Goal: Navigation & Orientation: Find specific page/section

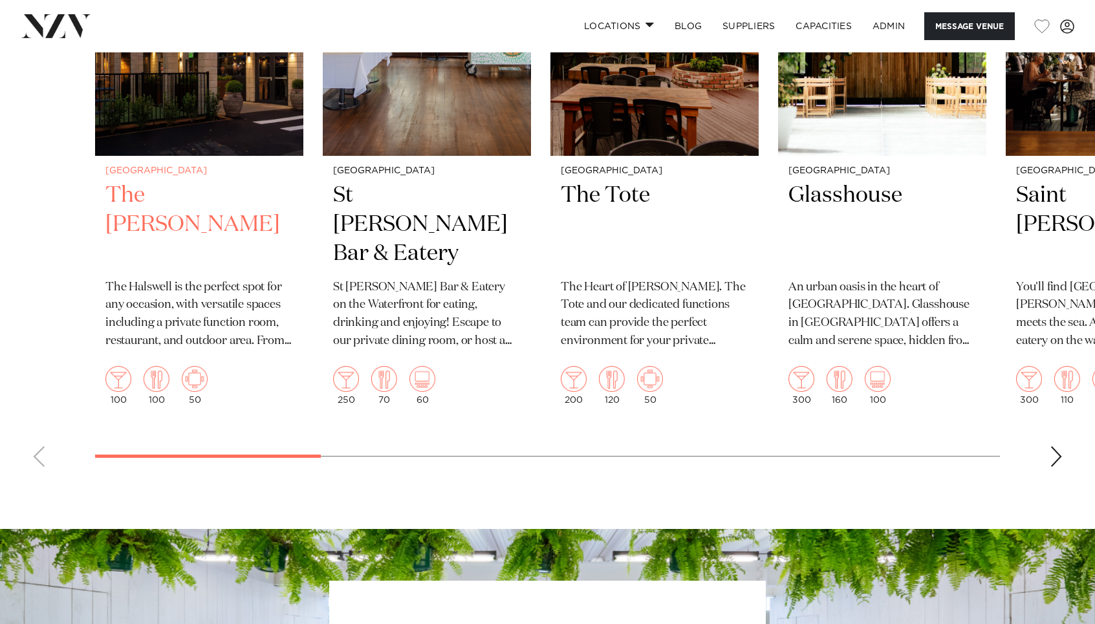
click at [74, 442] on swiper-container "Christchurch The Haswell The Halswell is the perfect spot for any occasion, wit…" at bounding box center [547, 177] width 1095 height 601
click at [219, 153] on img "1 / 16" at bounding box center [199, 16] width 208 height 279
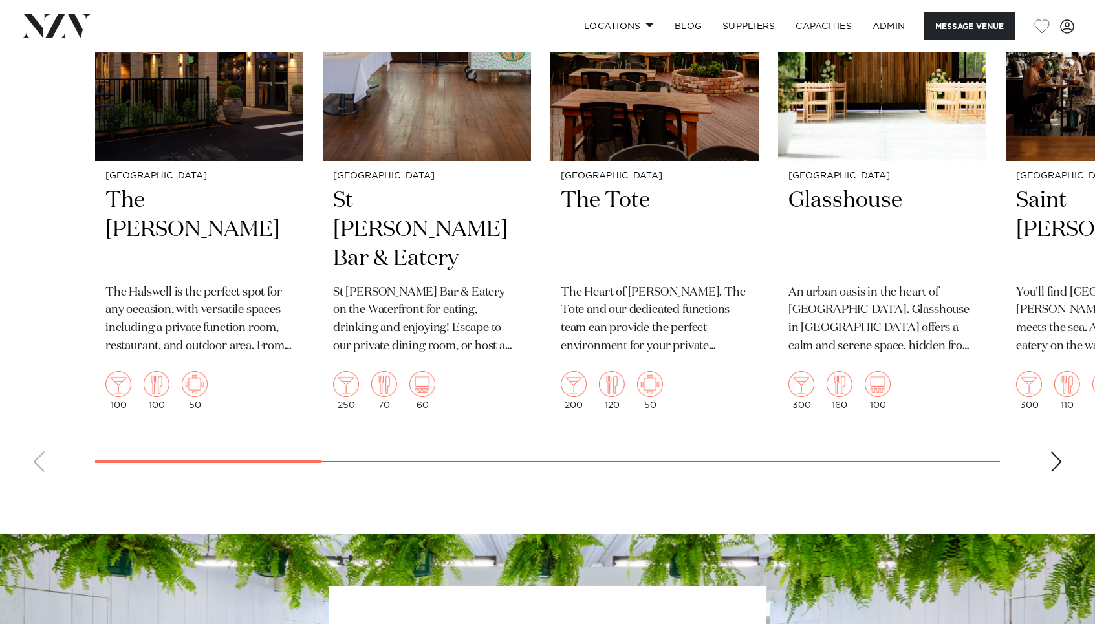
scroll to position [1954, 0]
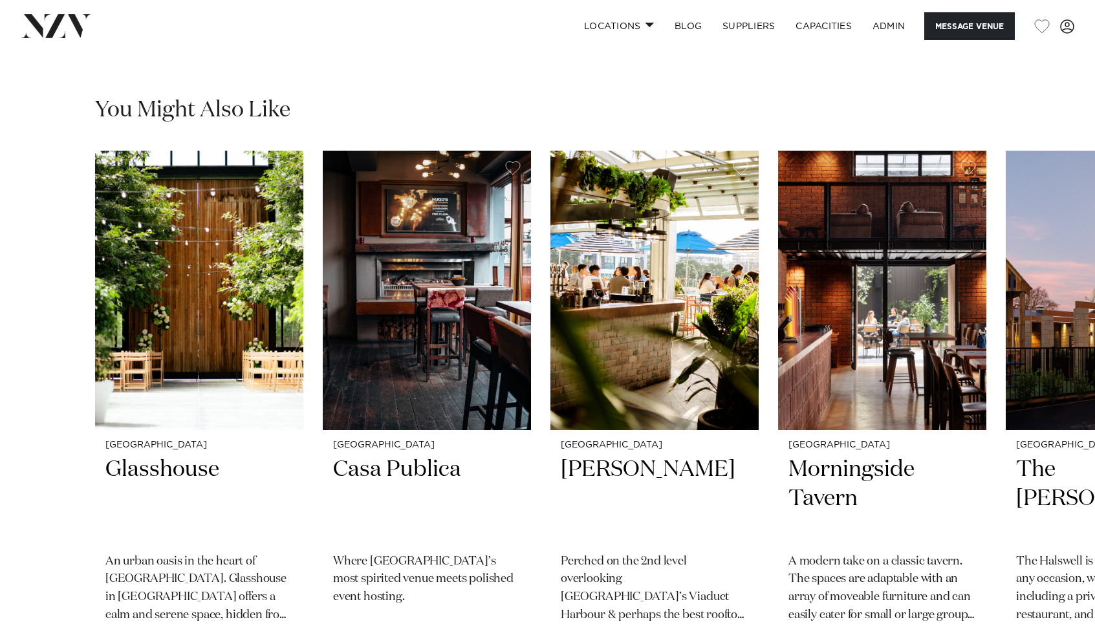
scroll to position [1668, 0]
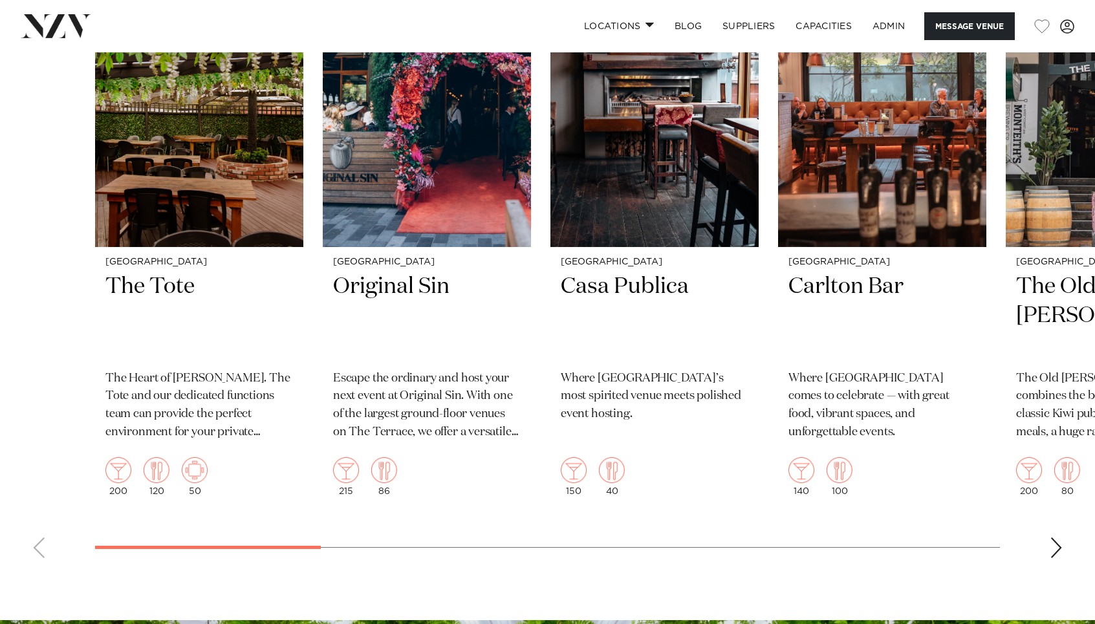
scroll to position [1850, 0]
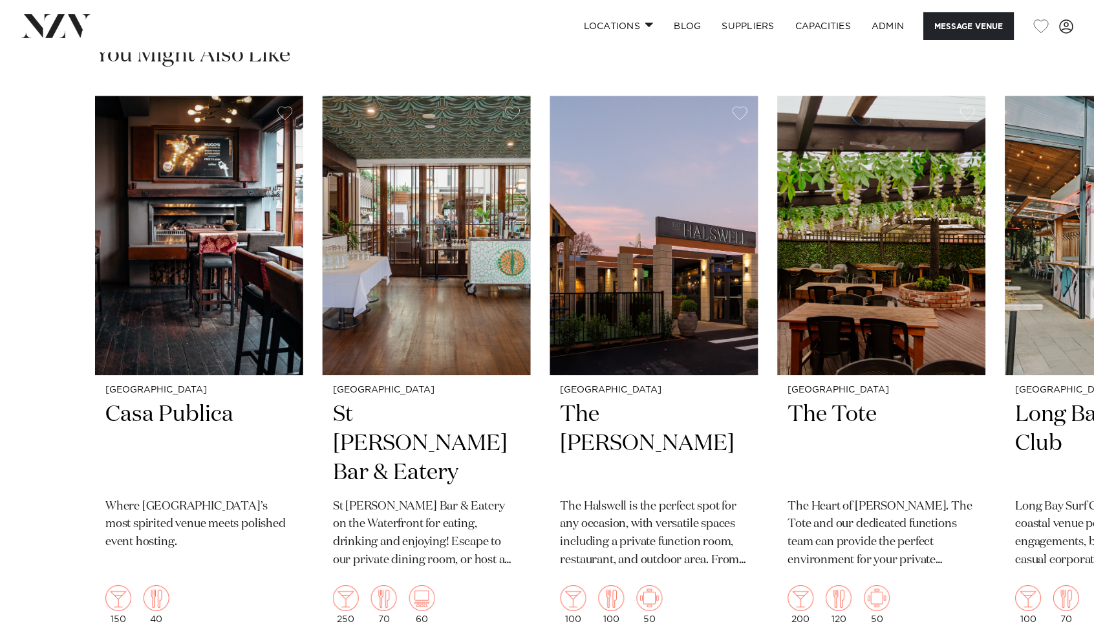
scroll to position [1716, 0]
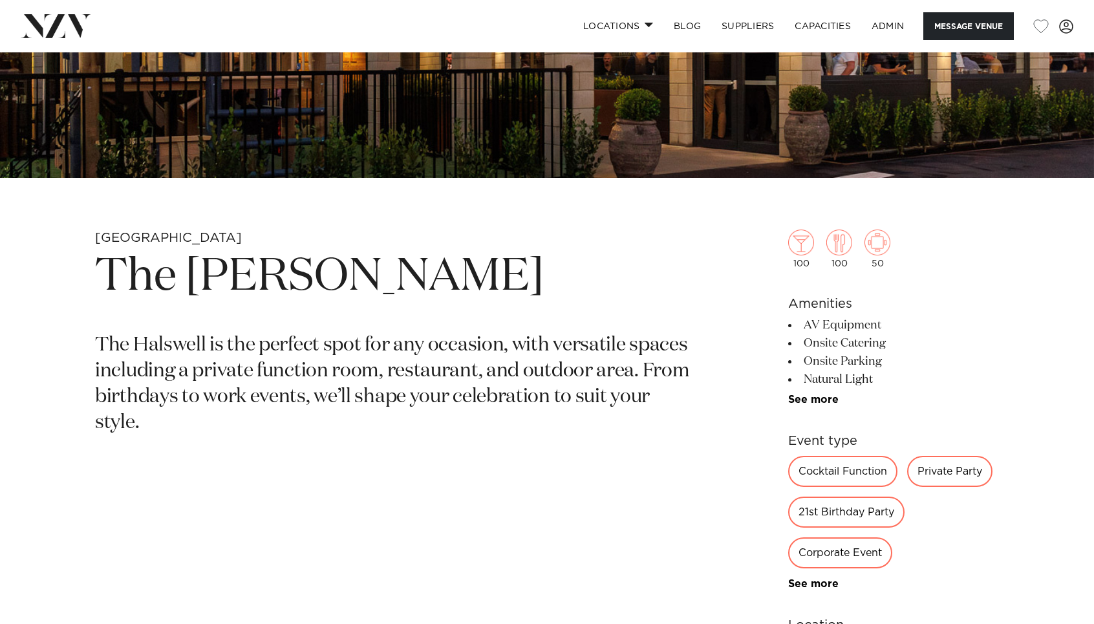
scroll to position [382, 0]
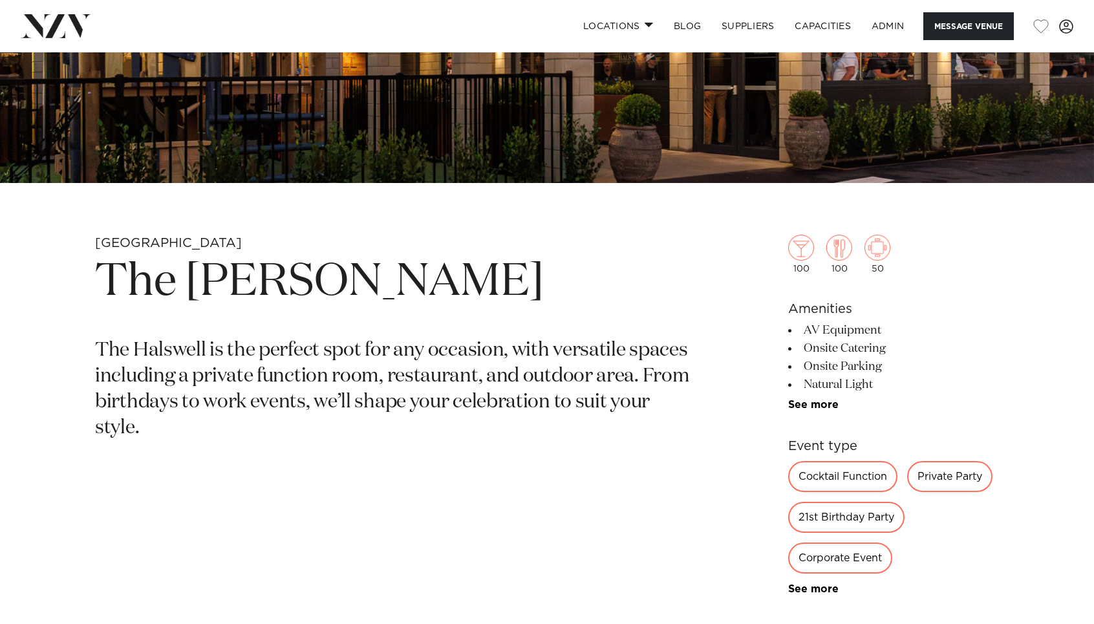
click at [80, 30] on img at bounding box center [56, 25] width 70 height 23
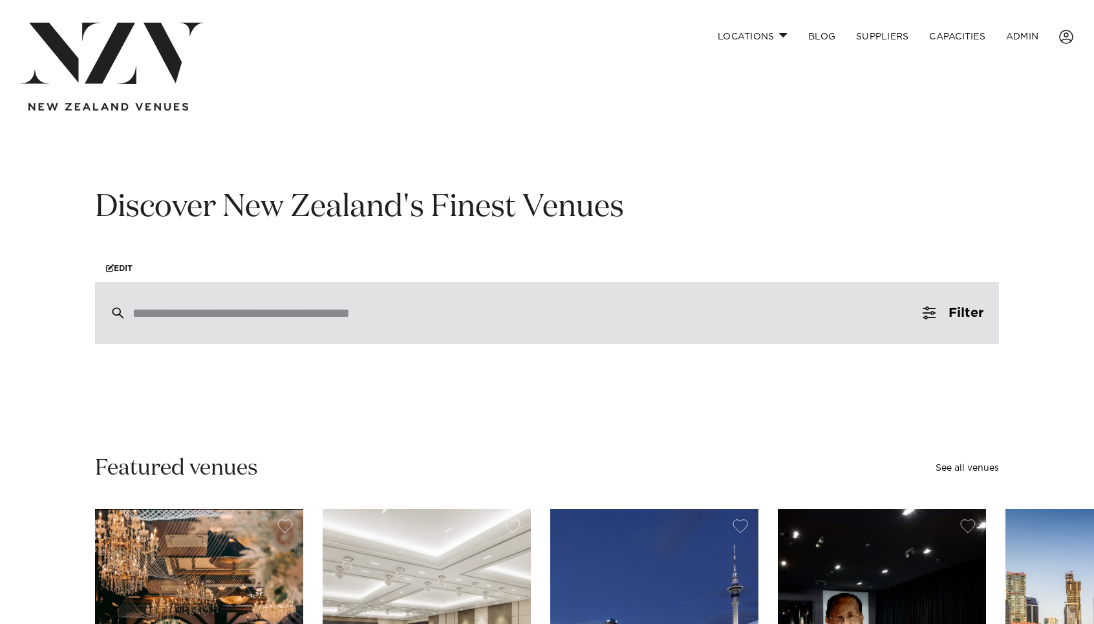
click at [245, 306] on input "search" at bounding box center [520, 313] width 774 height 14
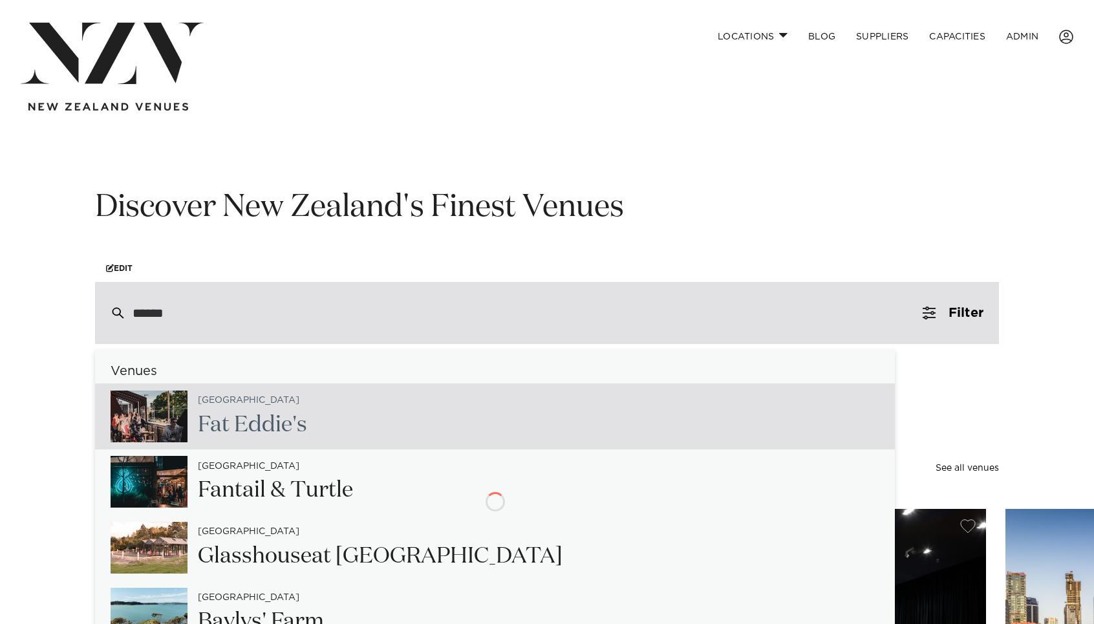
type input "*******"
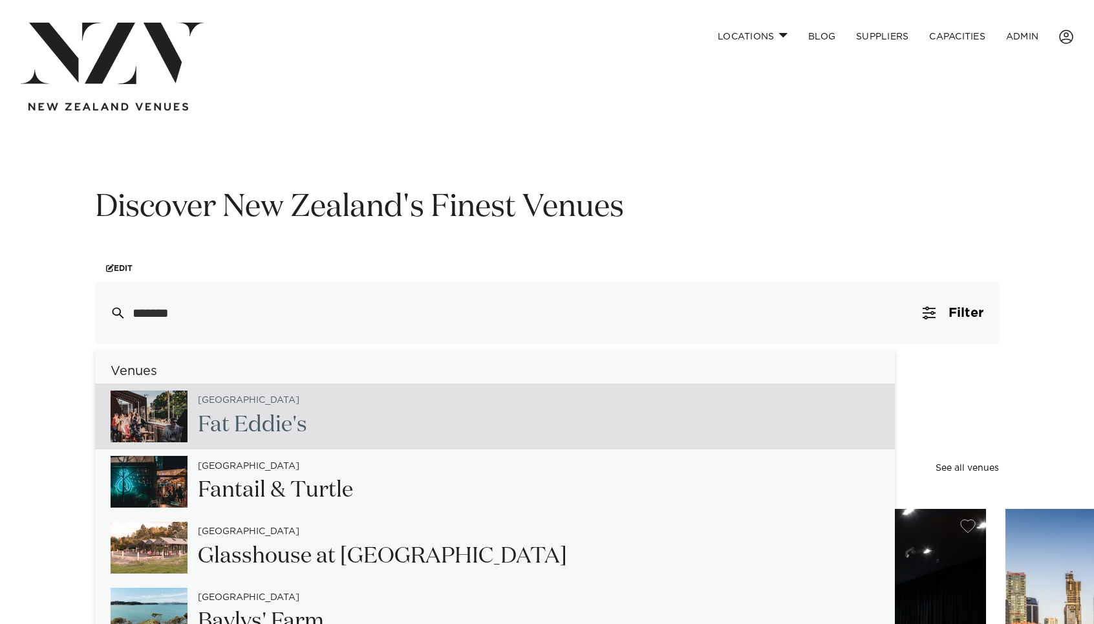
click at [260, 425] on span "Edd" at bounding box center [254, 425] width 41 height 22
type input "**********"
